Goal: Information Seeking & Learning: Learn about a topic

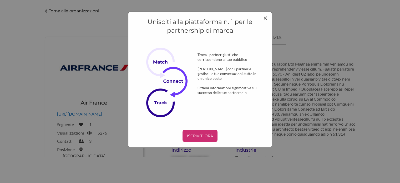
click at [264, 18] on font "×" at bounding box center [265, 17] width 4 height 9
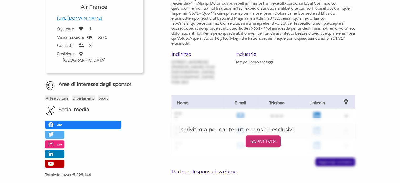
scroll to position [53, 0]
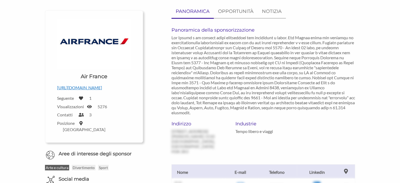
click at [58, 165] on font "Arte e cultura" at bounding box center [57, 167] width 23 height 4
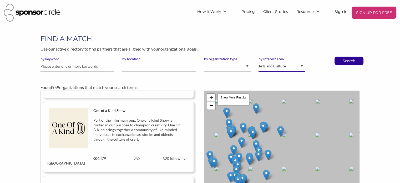
click at [302, 67] on select "Animal Welfare Arts and Culture Business and Entrepreneurship Community Diversi…" at bounding box center [282, 66] width 47 height 10
click at [351, 58] on p "Search" at bounding box center [348, 61] width 17 height 8
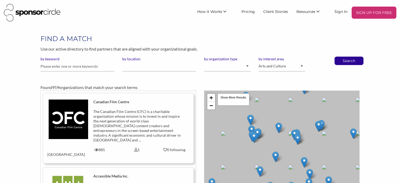
click at [285, 58] on label "by interest area" at bounding box center [282, 59] width 47 height 5
click at [285, 61] on select "Animal Welfare Arts and Culture Business and Entrepreneurship Community Diversi…" at bounding box center [282, 66] width 47 height 10
click at [349, 61] on p "Search" at bounding box center [348, 61] width 17 height 8
click at [105, 67] on input "text" at bounding box center [78, 66] width 74 height 10
type input "photography"
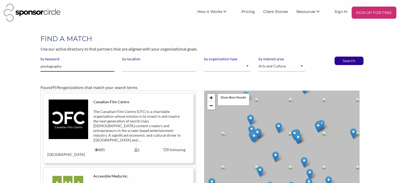
click at [340, 57] on button "Search" at bounding box center [348, 61] width 17 height 8
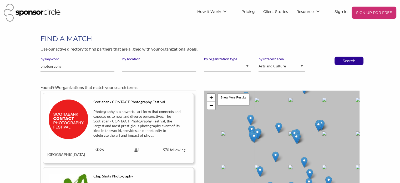
click at [73, 114] on img at bounding box center [68, 118] width 39 height 39
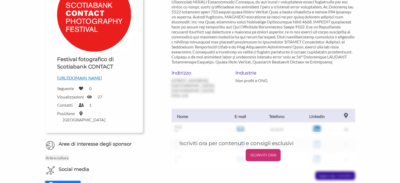
scroll to position [105, 0]
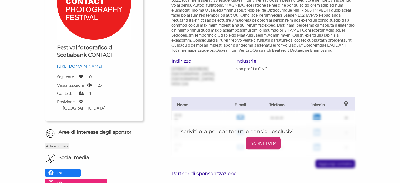
click at [85, 65] on font "https://www.scotiabankcontactphoto.com" at bounding box center [79, 65] width 45 height 5
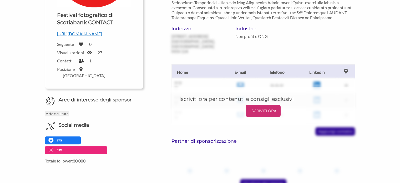
scroll to position [53, 0]
